Goal: Task Accomplishment & Management: Complete application form

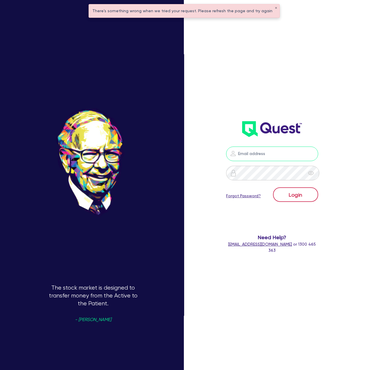
type input "[EMAIL_ADDRESS][DOMAIN_NAME]"
click at [295, 196] on button "Login" at bounding box center [295, 194] width 45 height 15
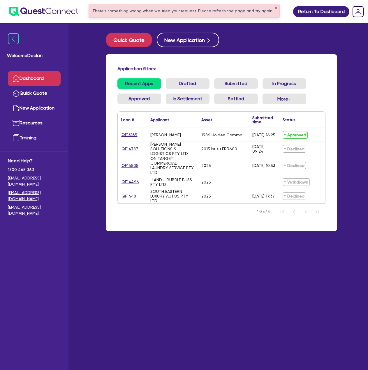
click at [215, 134] on div "1986 Holden Commodore [PERSON_NAME]" at bounding box center [223, 134] width 44 height 5
click at [166, 133] on div "[PERSON_NAME]" at bounding box center [165, 134] width 31 height 5
click at [133, 135] on link "QF15169" at bounding box center [129, 134] width 17 height 7
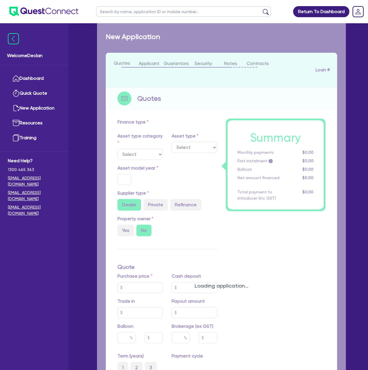
select select "CARS_AND_LIGHT_TRUCKS"
type input "1986"
radio input "false"
radio input "true"
type input "130,000"
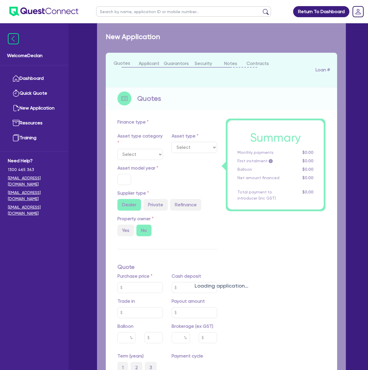
type input "11"
type input "14,300"
type input "17.95"
type input "1,000"
select select "PASSENGER_VEHICLES"
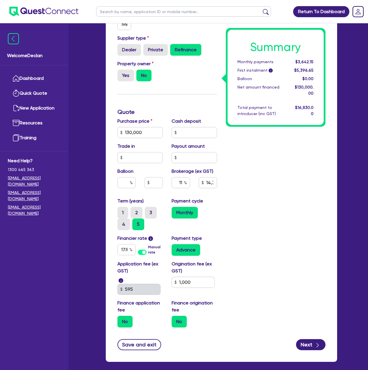
scroll to position [201, 0]
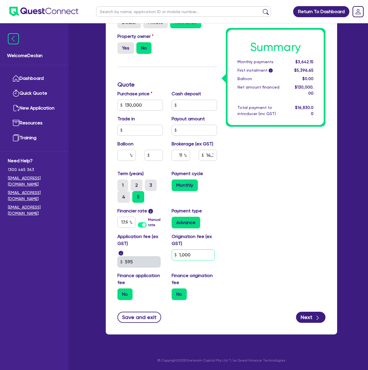
click at [198, 255] on input "1,000" at bounding box center [192, 254] width 43 height 11
type input "110"
type input "130,000"
type input "14,300"
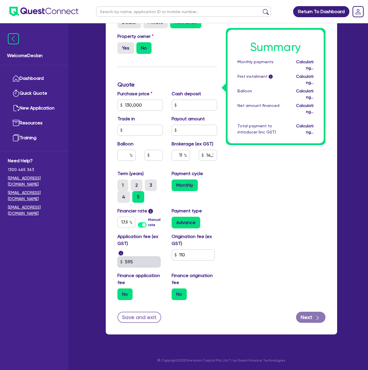
click at [238, 248] on div "Summary Monthly payments Calculating... First instalment i Calculating... Ballo…" at bounding box center [275, 115] width 108 height 380
type input "130,000"
type input "14,300"
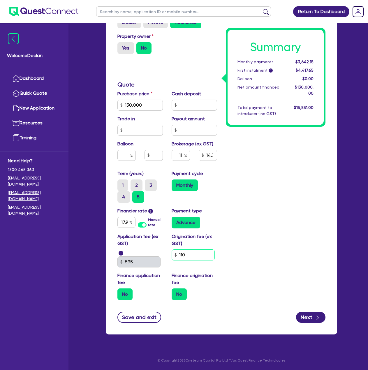
click at [180, 253] on input "110" at bounding box center [192, 254] width 43 height 11
type input "1,000"
type input "130,000"
type input "14,300"
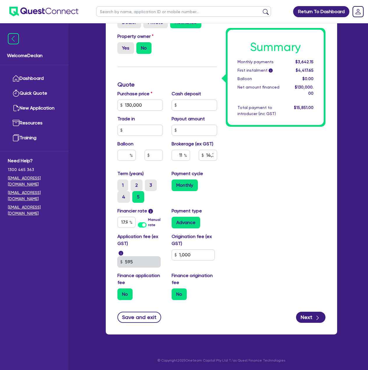
type input "130,000"
type input "14,300"
click at [257, 196] on div "Summary Monthly payments $3,642.15 First instalment i $4,417.65 Balloon $0.00 N…" at bounding box center [275, 115] width 108 height 380
click at [312, 317] on button "Next" at bounding box center [310, 316] width 29 height 11
type input "130,000"
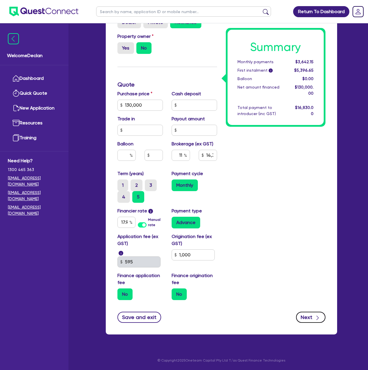
type input "14,300"
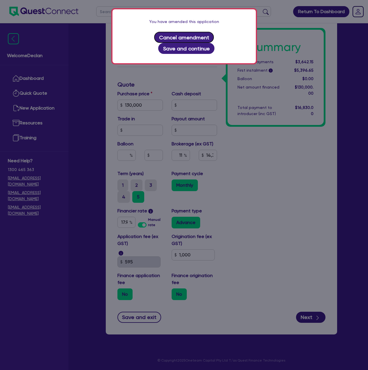
click at [163, 36] on button "Cancel amendment" at bounding box center [184, 37] width 60 height 11
select select "SOLE_TRADER"
select select "RETAIL_WHOLESALE_TRADE"
select select "MOTOR_VEHICLES"
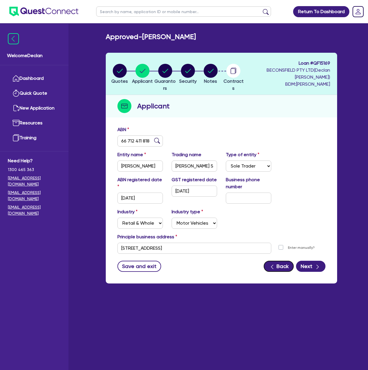
click at [274, 261] on button "Back" at bounding box center [278, 266] width 30 height 11
select select "CARS_AND_LIGHT_TRUCKS"
select select "PASSENGER_VEHICLES"
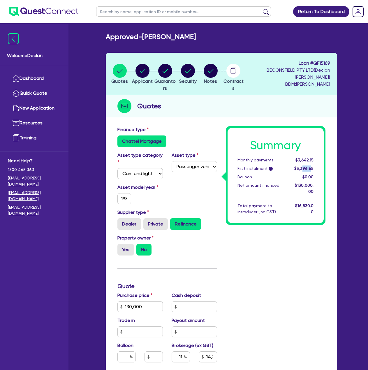
drag, startPoint x: 304, startPoint y: 164, endPoint x: 311, endPoint y: 166, distance: 7.9
click at [304, 163] on div "Summary Monthly payments $3,642.15 First instalment i $5,396.65 Balloon $0.00 N…" at bounding box center [275, 175] width 96 height 95
click at [315, 167] on div "$5,396.65" at bounding box center [303, 168] width 28 height 6
drag, startPoint x: 316, startPoint y: 168, endPoint x: 237, endPoint y: 161, distance: 79.2
click at [237, 161] on div "Summary Monthly payments $3,642.15 First instalment i $5,396.65 Balloon $0.00 N…" at bounding box center [275, 175] width 96 height 95
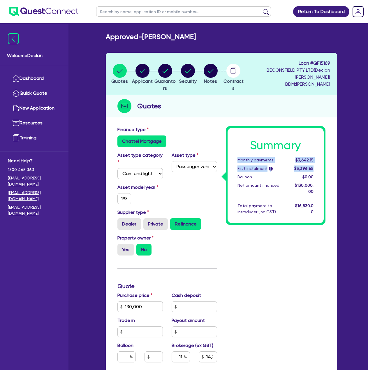
copy div "Monthly payments $3,642.15 First instalment i $5,396.65"
click at [279, 247] on div "Summary Monthly payments $3,642.15 First instalment i $5,396.65 Balloon $0.00 N…" at bounding box center [275, 316] width 108 height 380
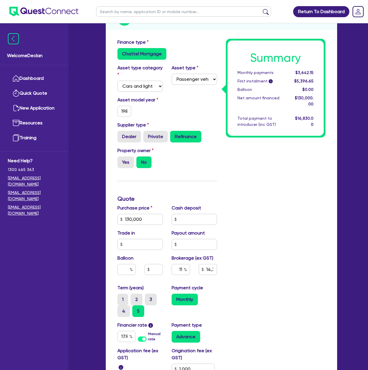
scroll to position [175, 0]
